Goal: Information Seeking & Learning: Learn about a topic

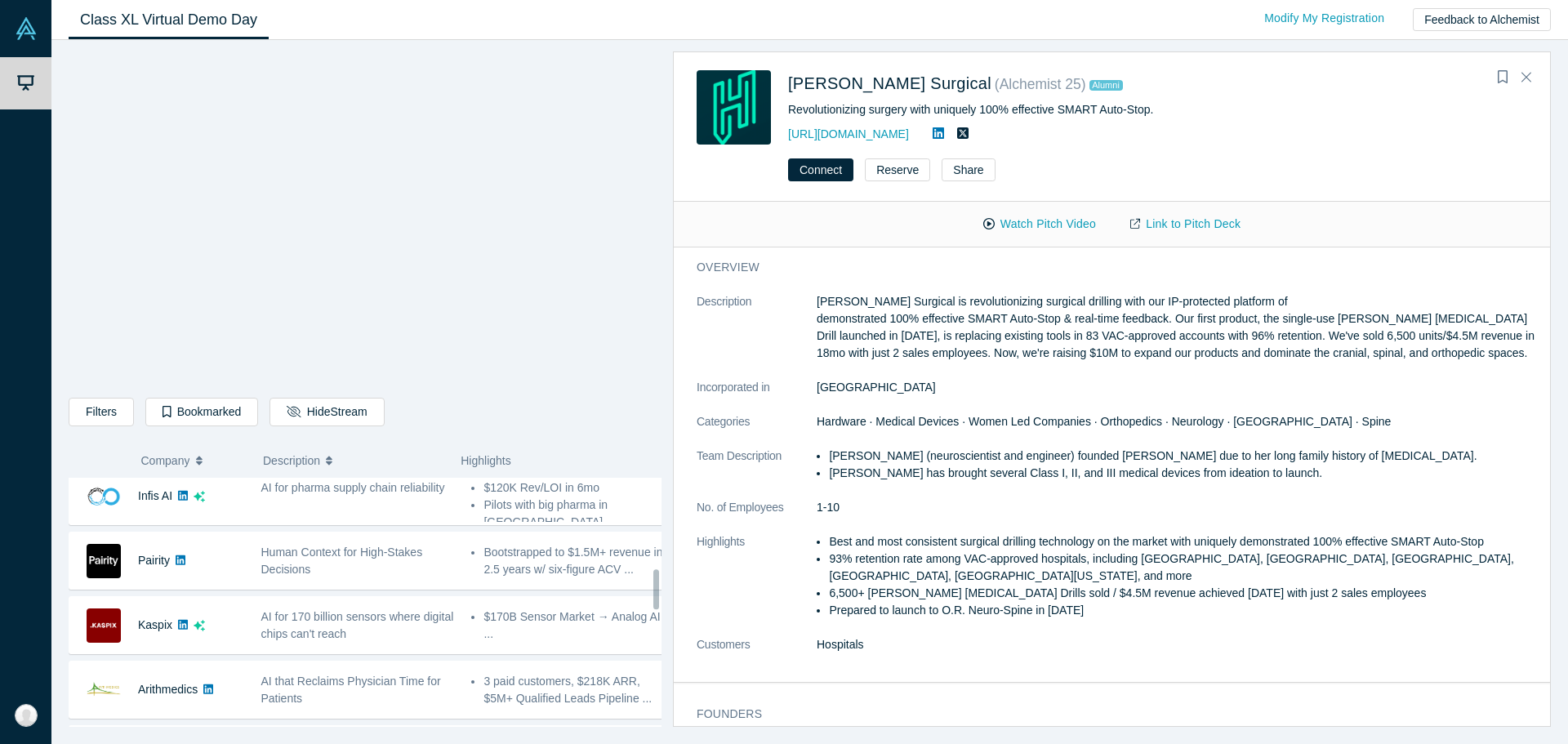
scroll to position [319, 0]
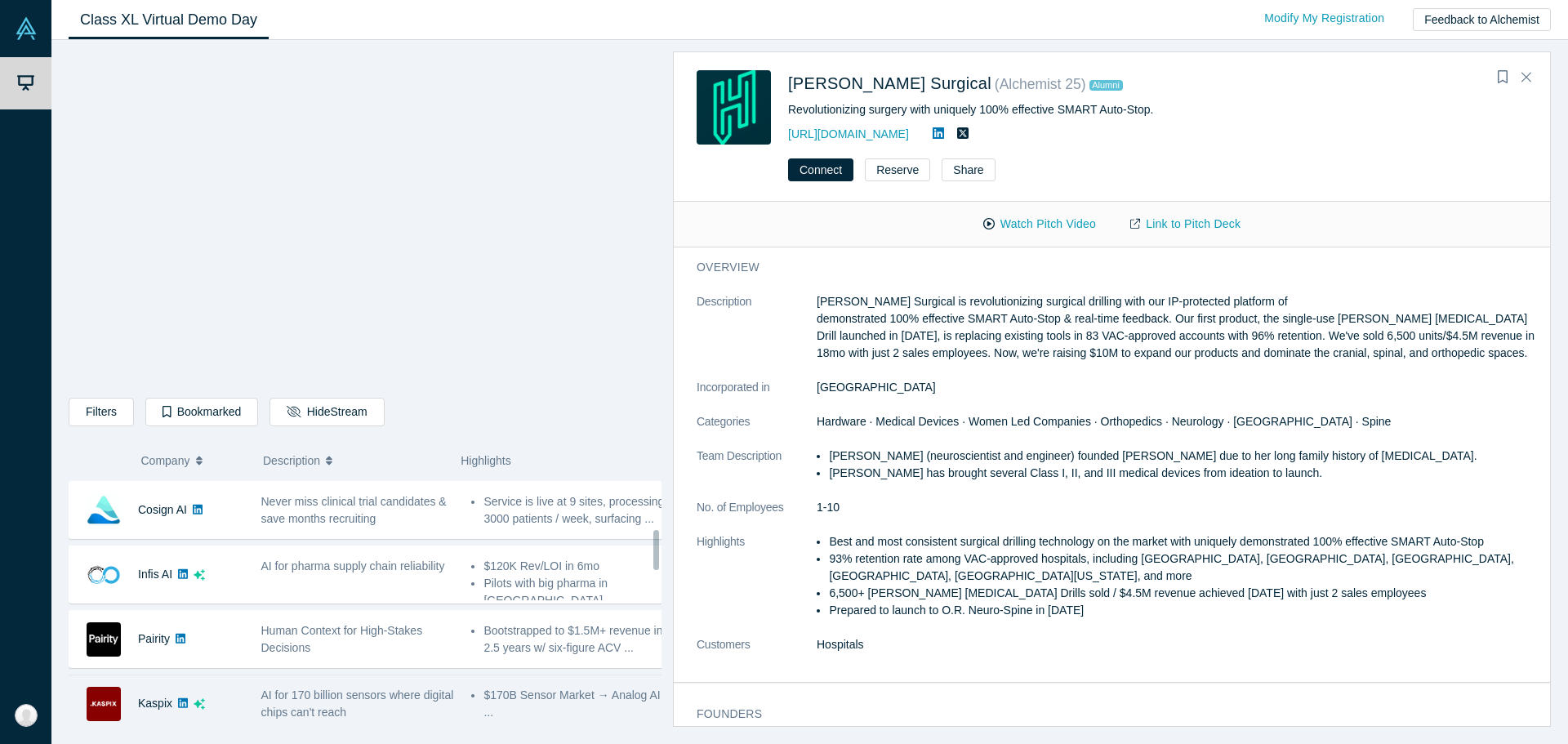
click at [238, 703] on div "Kaspix" at bounding box center [157, 703] width 175 height 56
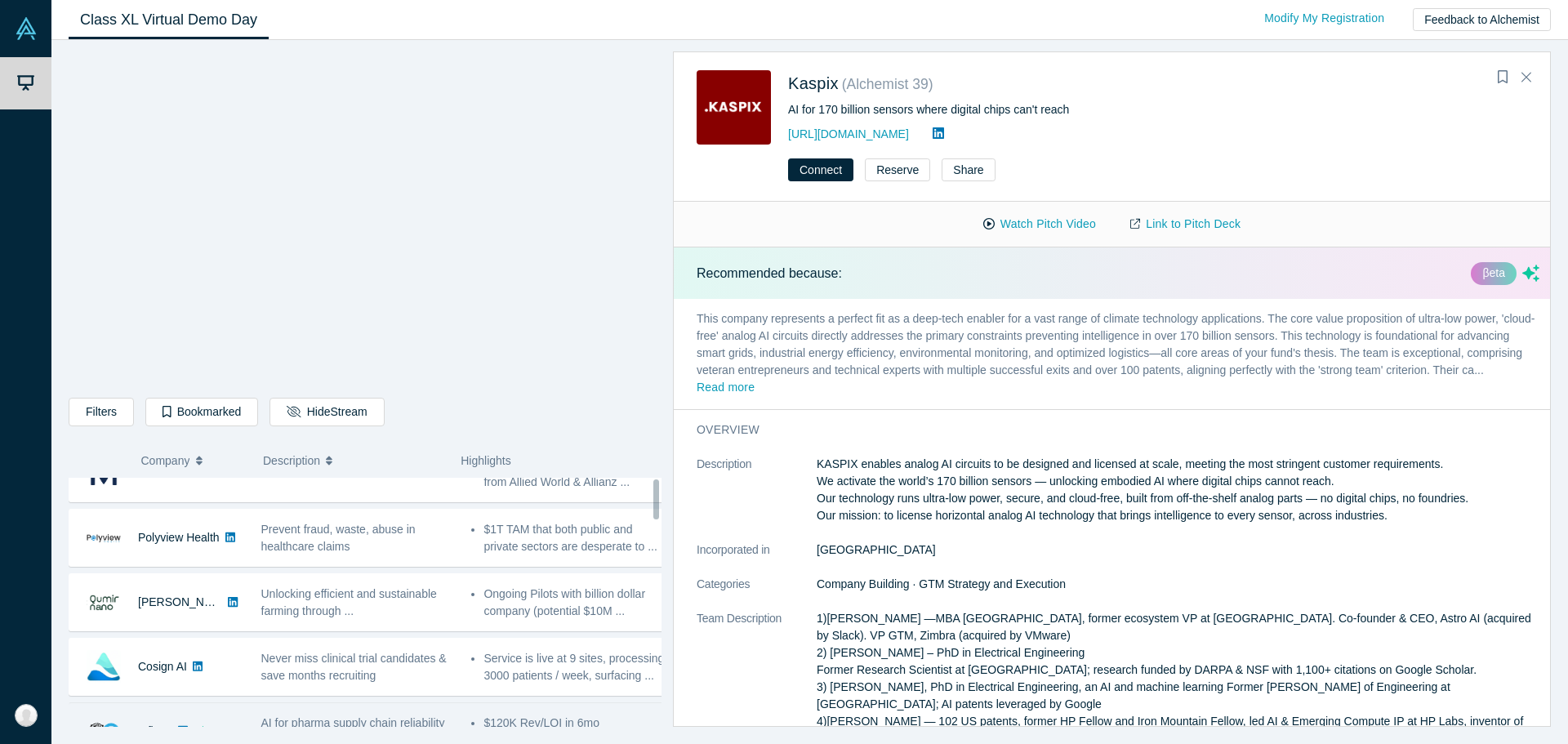
scroll to position [0, 0]
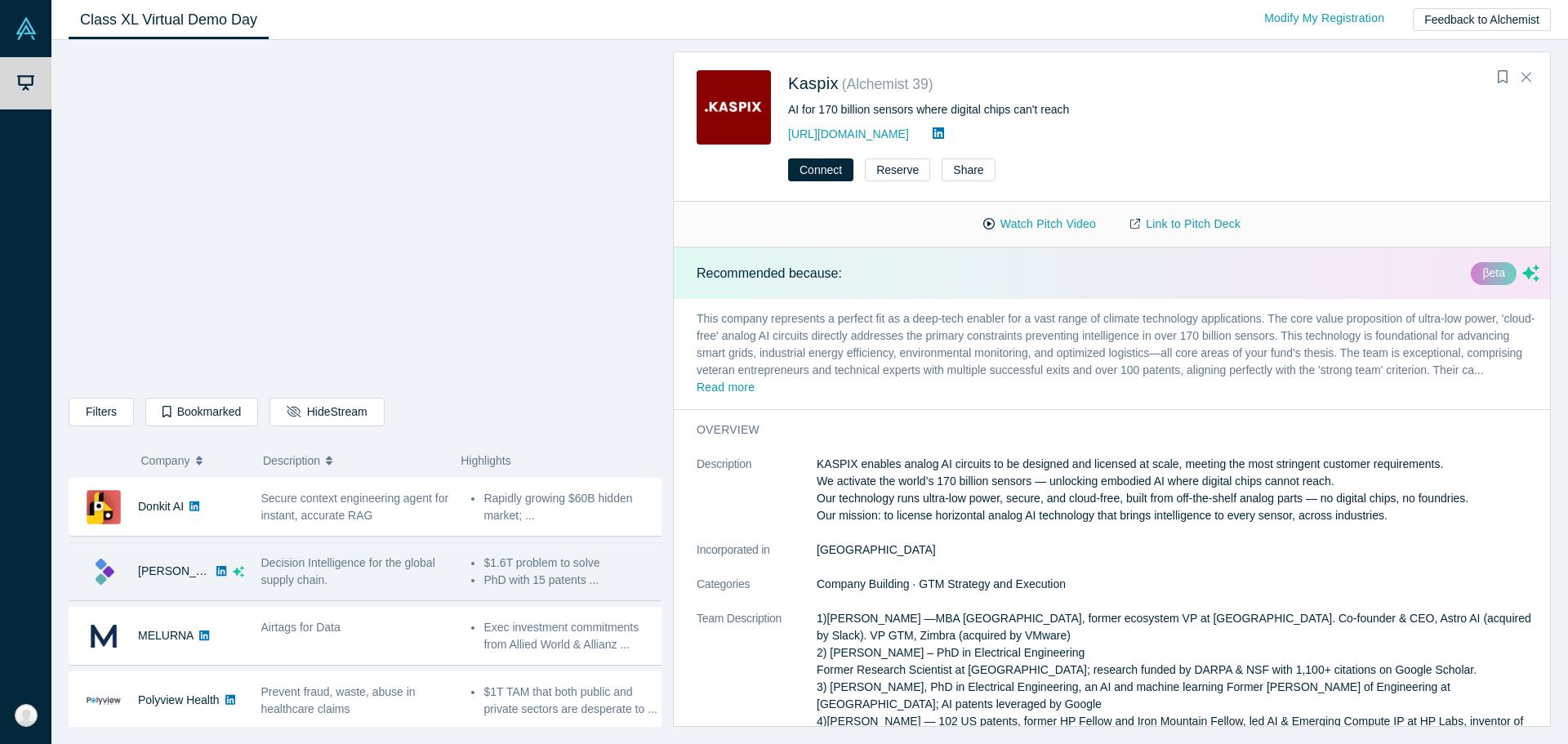
click at [85, 578] on div "[PERSON_NAME]" at bounding box center [157, 571] width 175 height 56
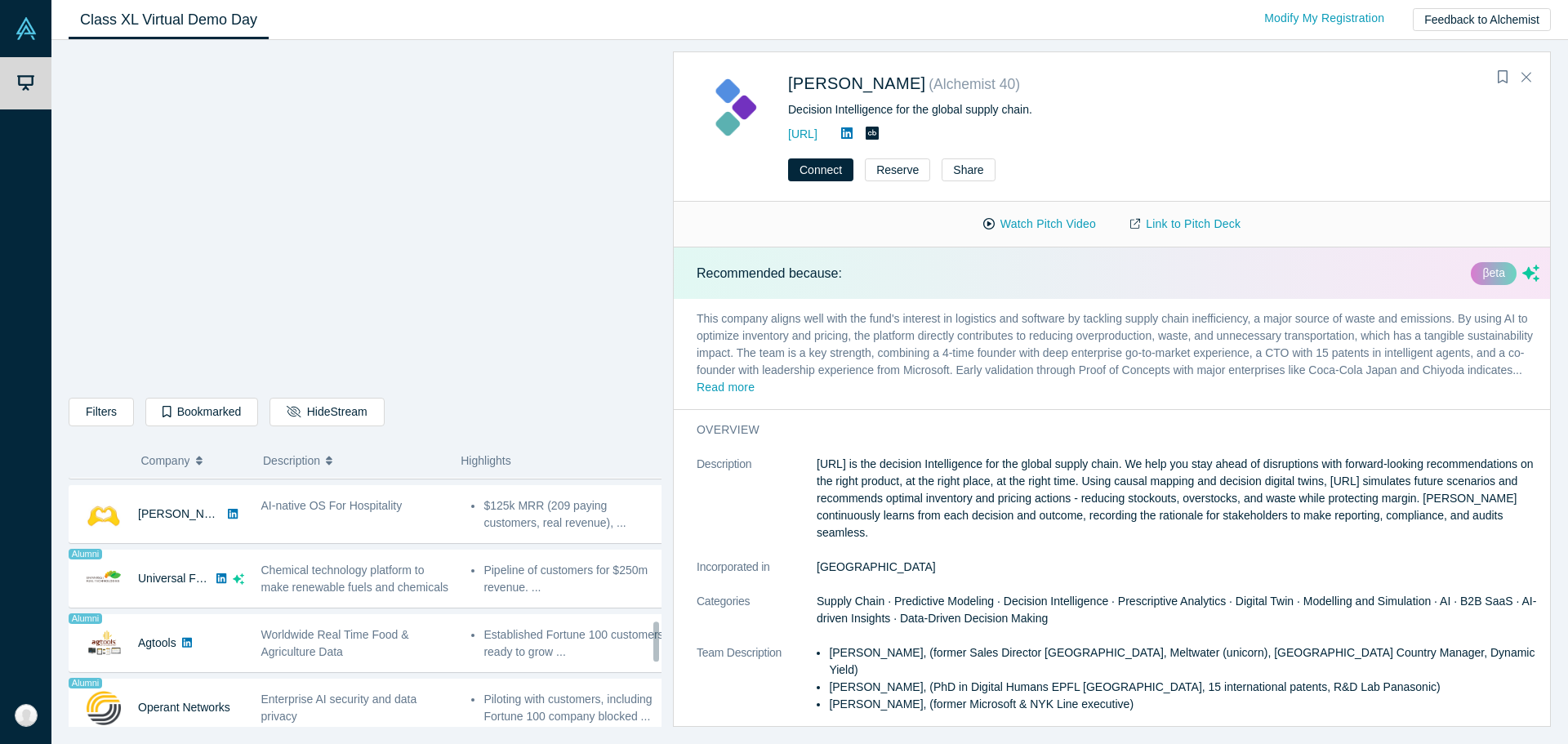
scroll to position [898, 0]
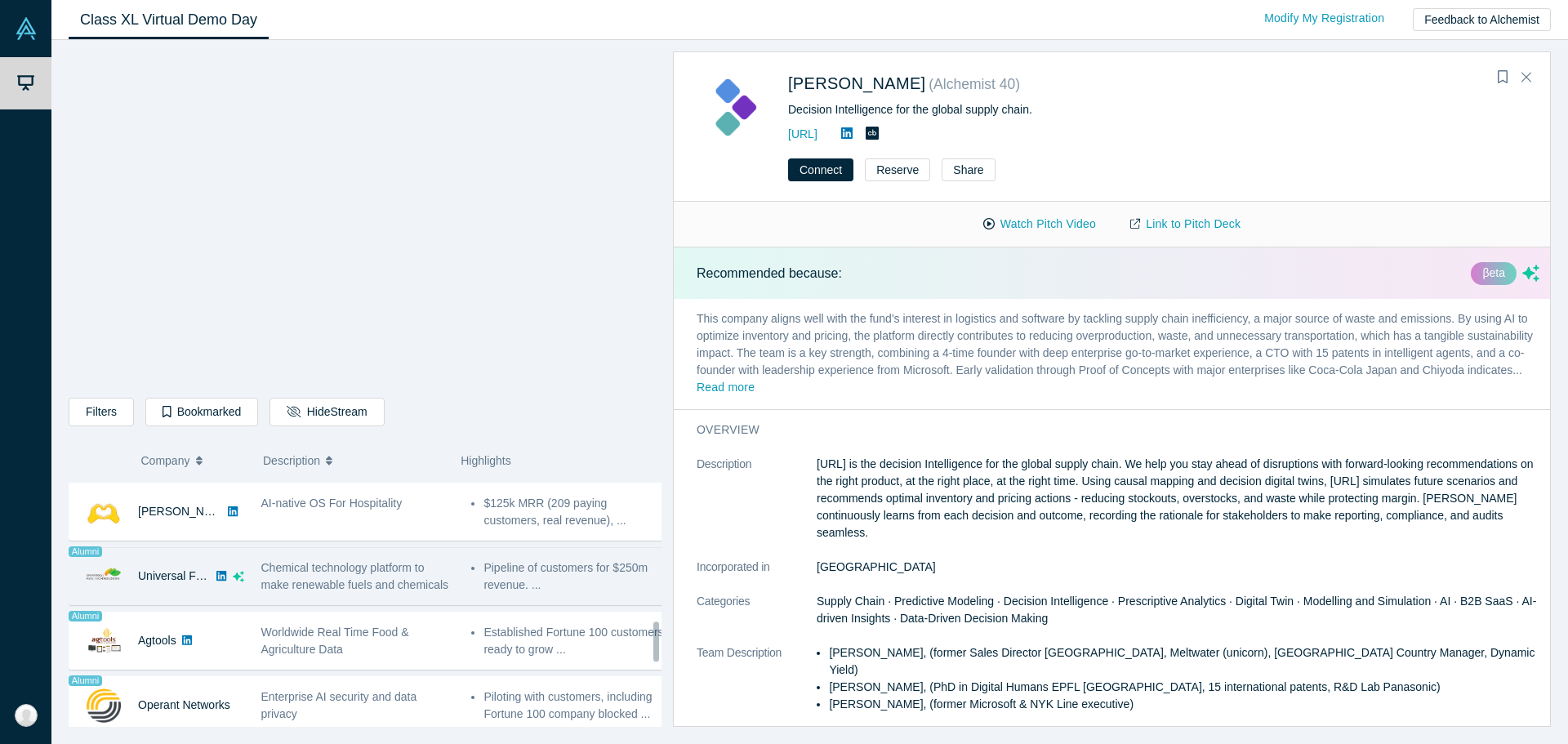
click at [157, 567] on div "Universal Fuel Technologies" at bounding box center [174, 576] width 73 height 56
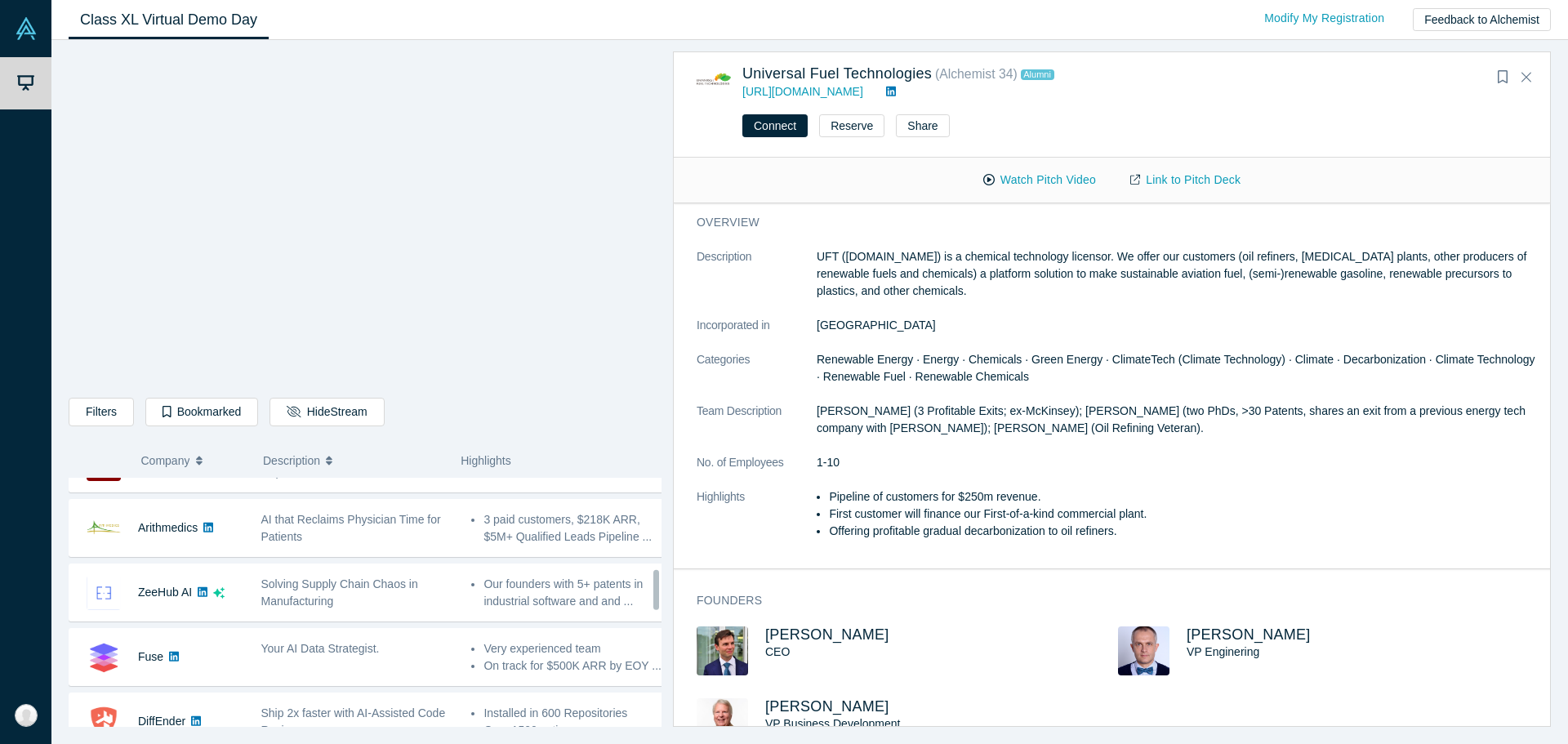
scroll to position [572, 0]
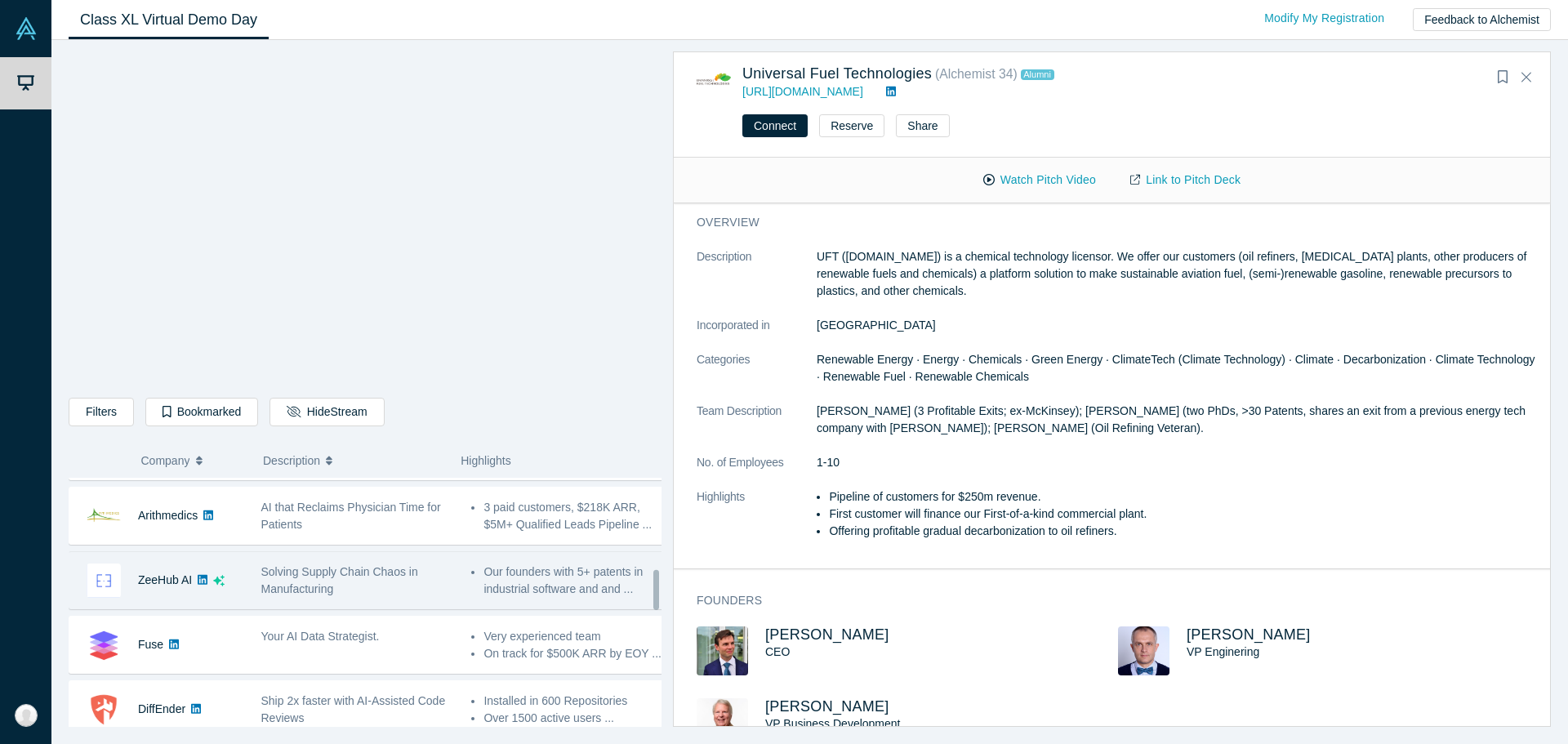
click at [350, 584] on div "Solving Supply Chain Chaos in Manufacturing" at bounding box center [359, 580] width 194 height 34
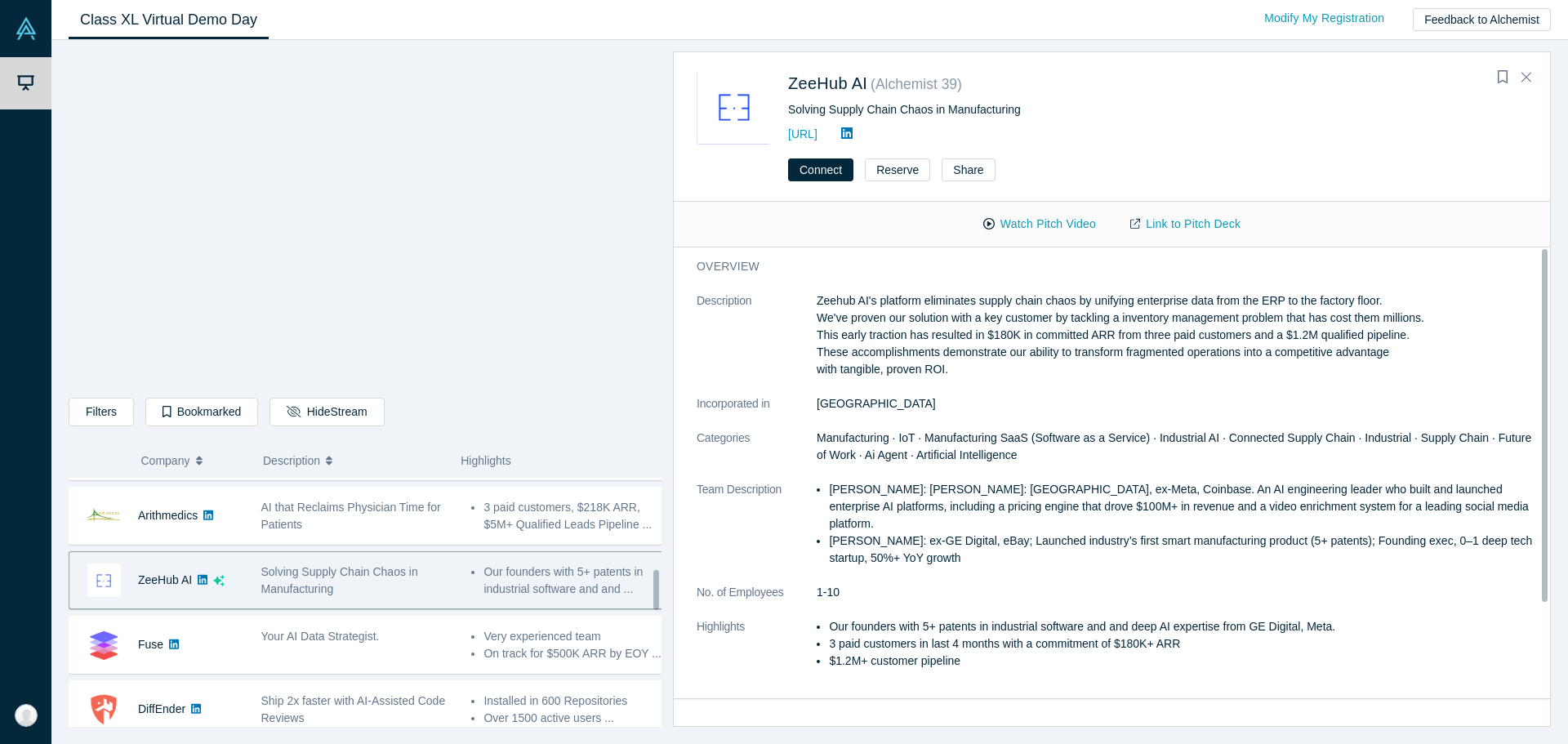
scroll to position [0, 0]
